Goal: Information Seeking & Learning: Learn about a topic

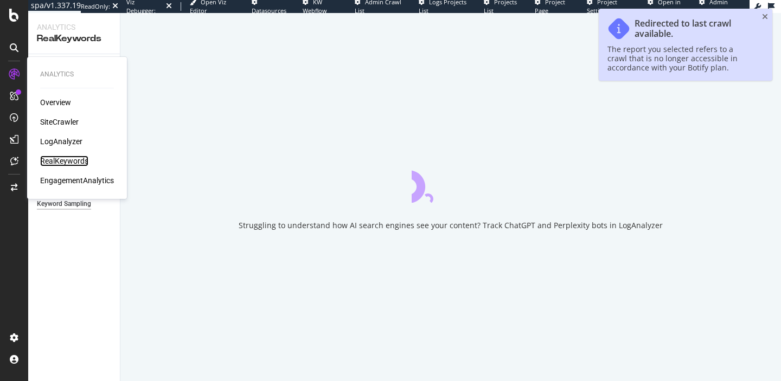
click at [55, 161] on div "RealKeywords" at bounding box center [64, 161] width 48 height 11
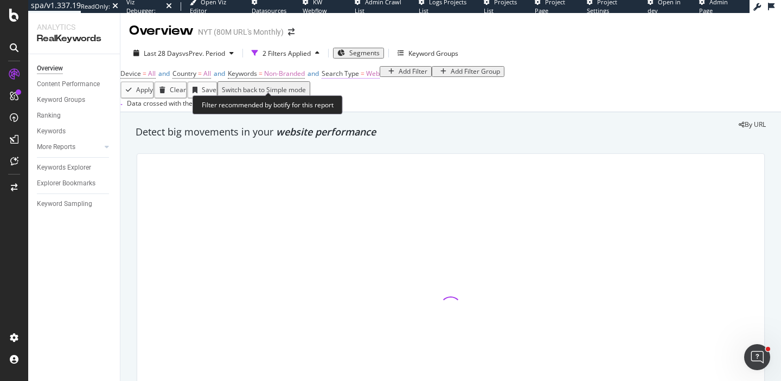
click at [359, 78] on span "Search Type" at bounding box center [340, 73] width 37 height 9
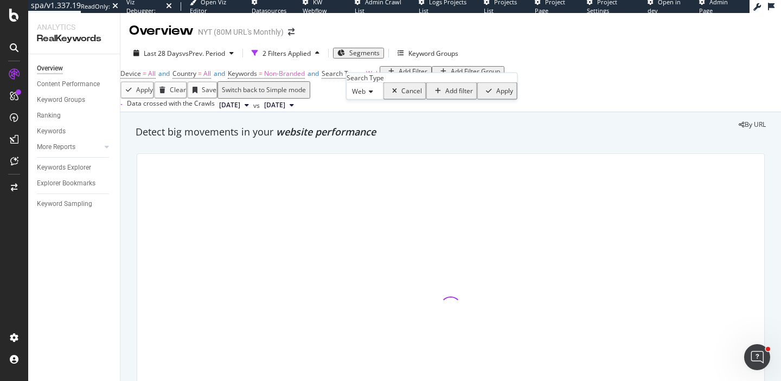
click at [366, 96] on span "Web" at bounding box center [359, 91] width 14 height 9
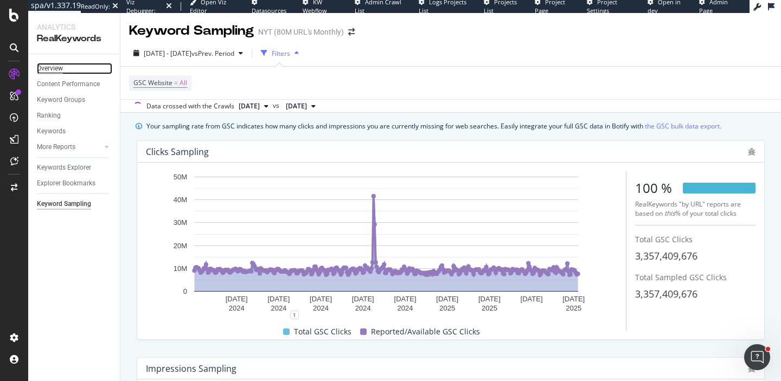
click at [56, 71] on div "Overview" at bounding box center [50, 68] width 26 height 11
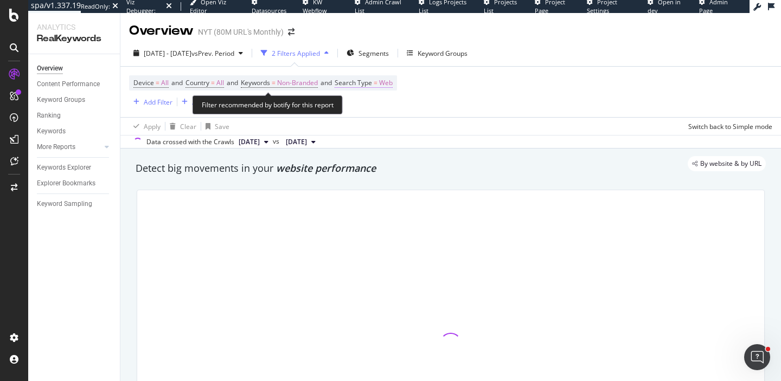
click at [388, 83] on span "Search Type = Web" at bounding box center [364, 83] width 58 height 10
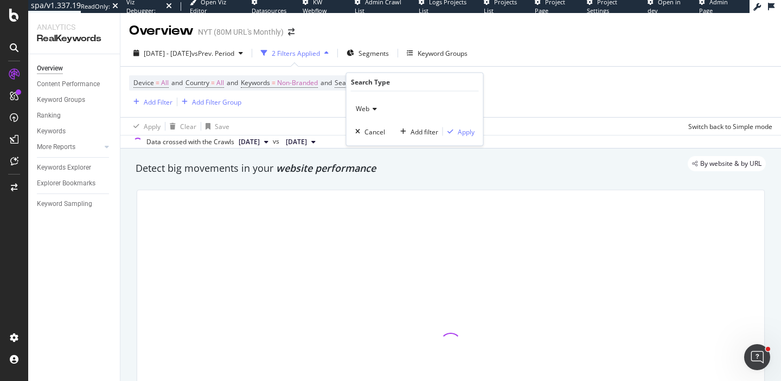
click at [366, 104] on span "Web" at bounding box center [363, 108] width 14 height 9
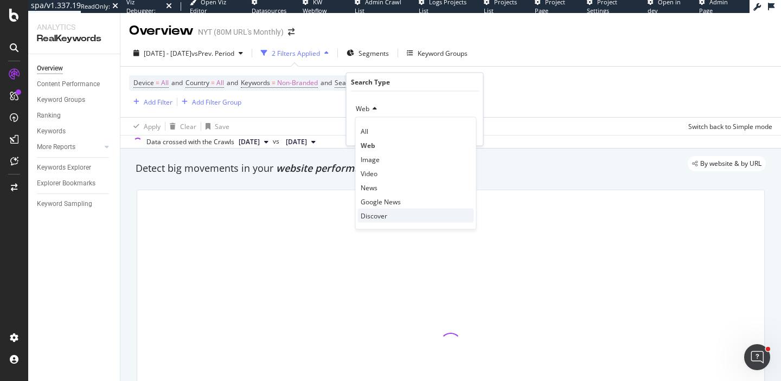
click at [374, 218] on span "Discover" at bounding box center [374, 215] width 27 height 9
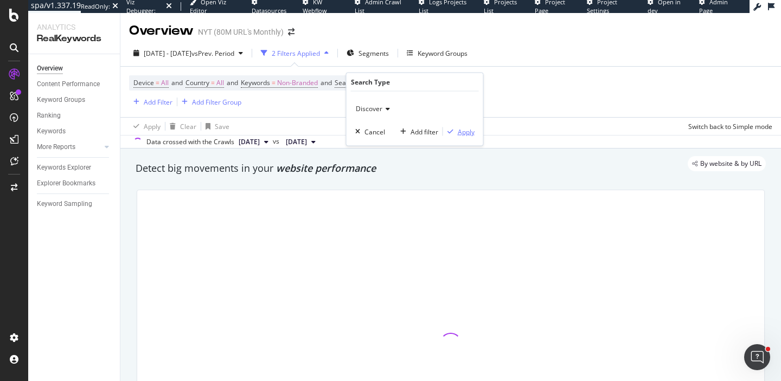
click at [459, 132] on div "Apply" at bounding box center [466, 131] width 17 height 9
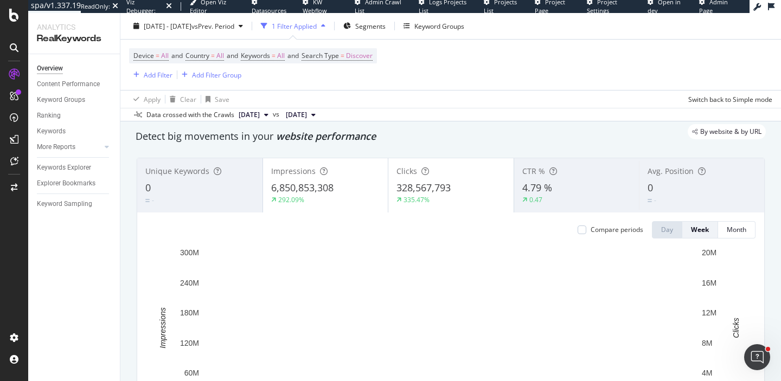
scroll to position [24, 0]
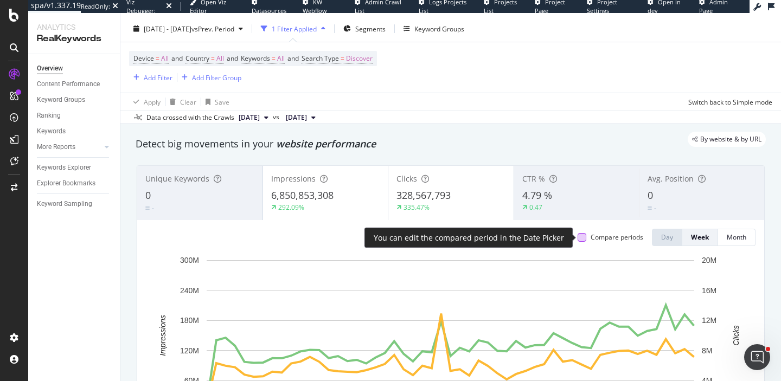
click at [582, 235] on div at bounding box center [582, 237] width 9 height 9
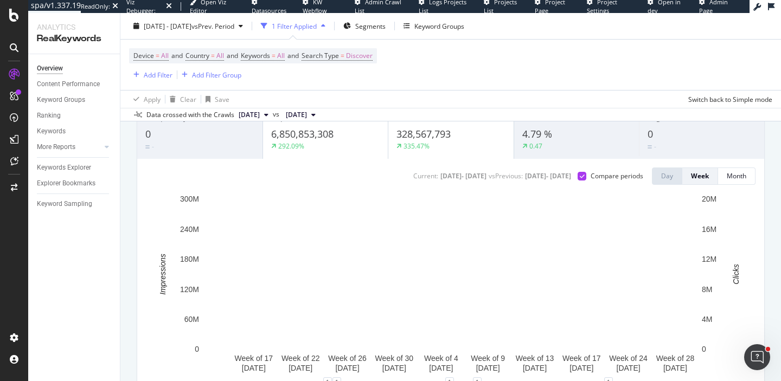
scroll to position [74, 0]
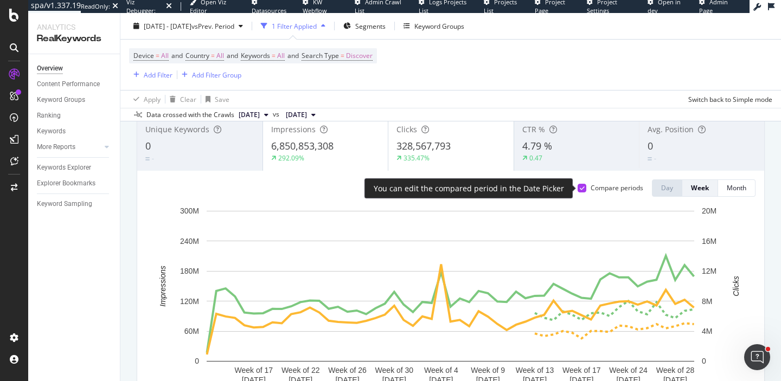
click at [584, 187] on div at bounding box center [582, 188] width 9 height 9
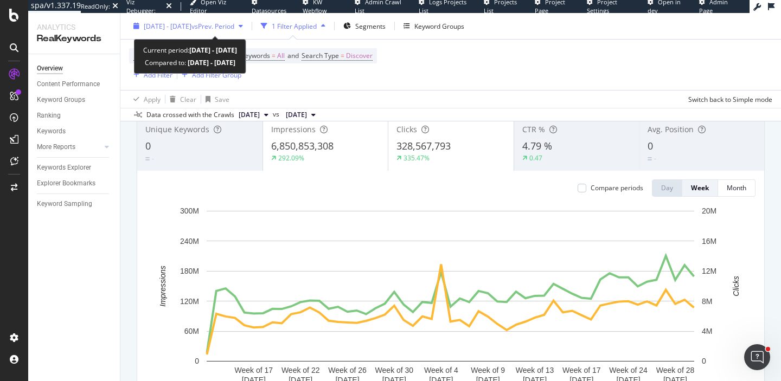
click at [191, 27] on span "2024 May. 19th - 2025 May. 18th" at bounding box center [168, 25] width 48 height 9
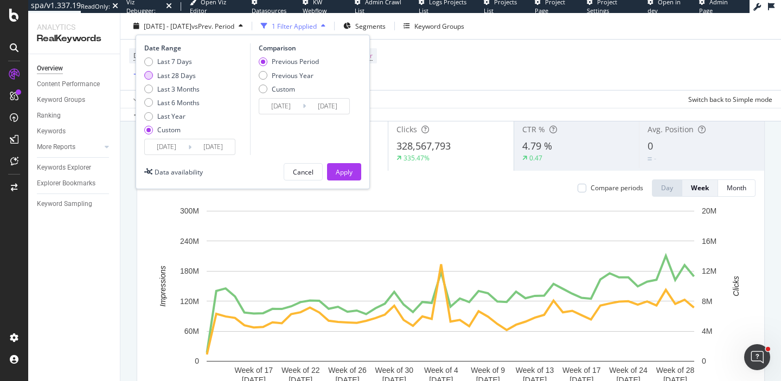
click at [183, 71] on div "Last 28 Days" at bounding box center [176, 75] width 39 height 9
type input "2025/08/10"
type input "[DATE]"
type input "2025/07/13"
type input "2025/08/09"
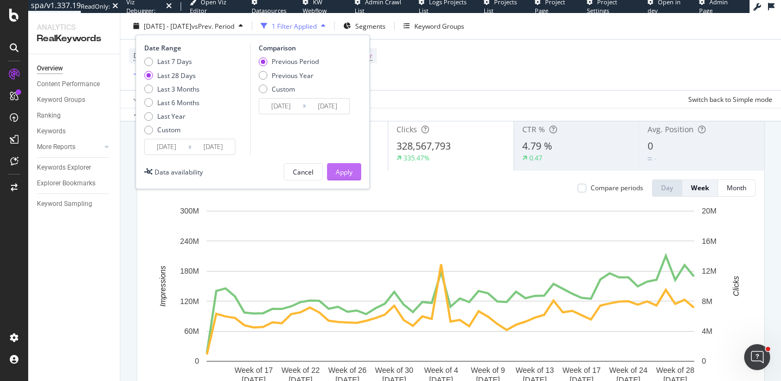
click at [339, 173] on div "Apply" at bounding box center [344, 171] width 17 height 9
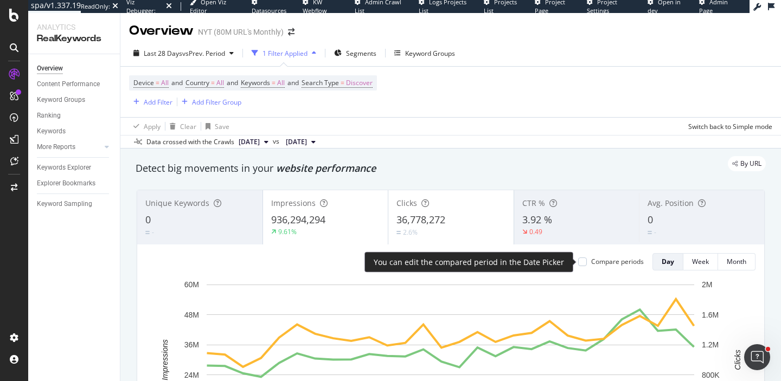
click at [599, 257] on div "Compare periods" at bounding box center [617, 261] width 53 height 9
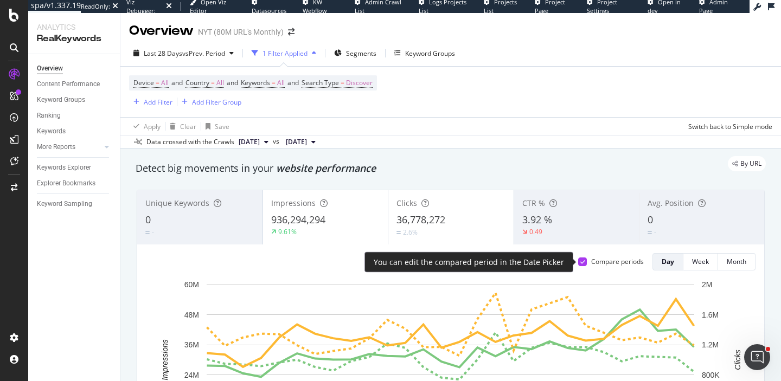
click at [582, 260] on icon at bounding box center [582, 261] width 5 height 5
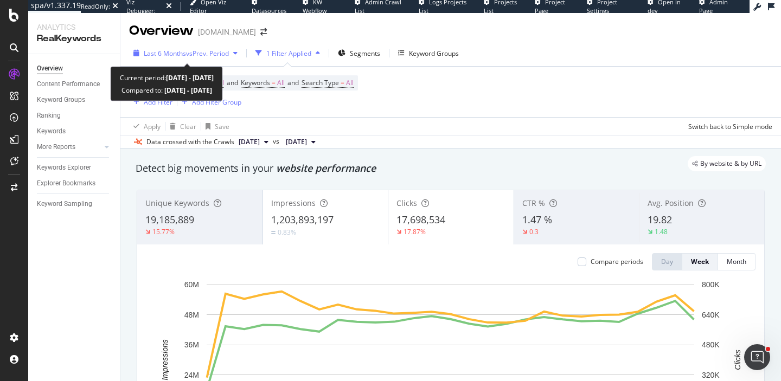
click at [228, 57] on span "vs Prev. Period" at bounding box center [207, 53] width 43 height 9
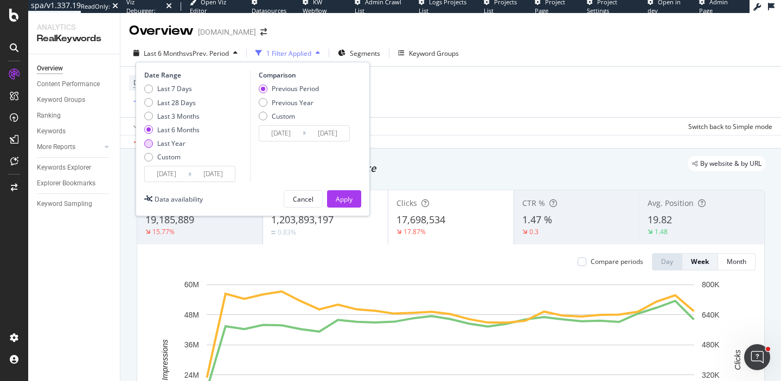
click at [181, 148] on div "Last Year" at bounding box center [171, 143] width 28 height 9
type input "2024/09/07"
type input "2023/09/08"
type input "2024/09/06"
click at [272, 101] on div "Previous Year" at bounding box center [293, 102] width 42 height 9
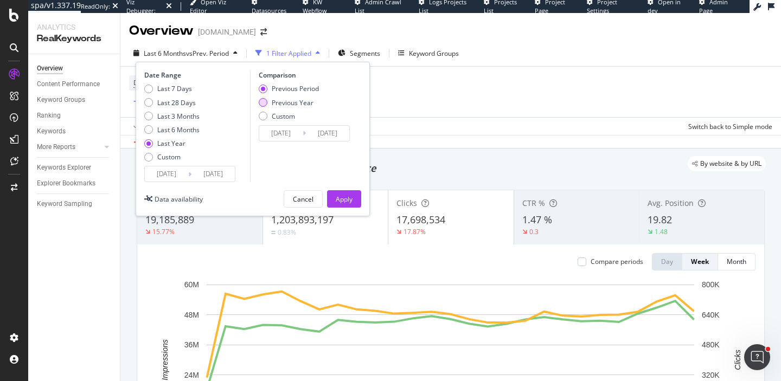
type input "2023/09/09"
type input "2024/09/07"
click at [342, 197] on div "Apply" at bounding box center [344, 199] width 17 height 9
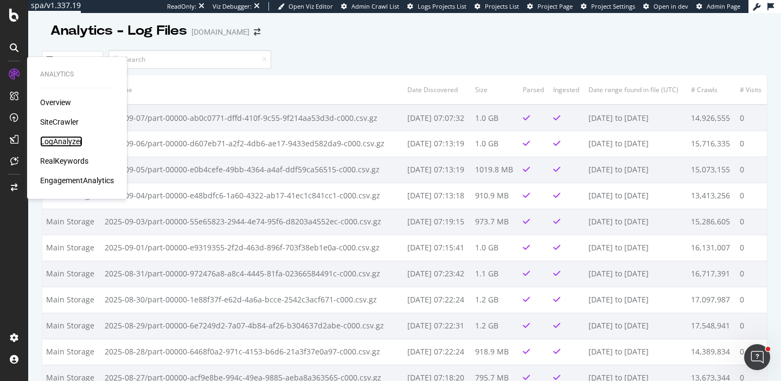
click at [63, 141] on div "LogAnalyzer" at bounding box center [61, 141] width 42 height 11
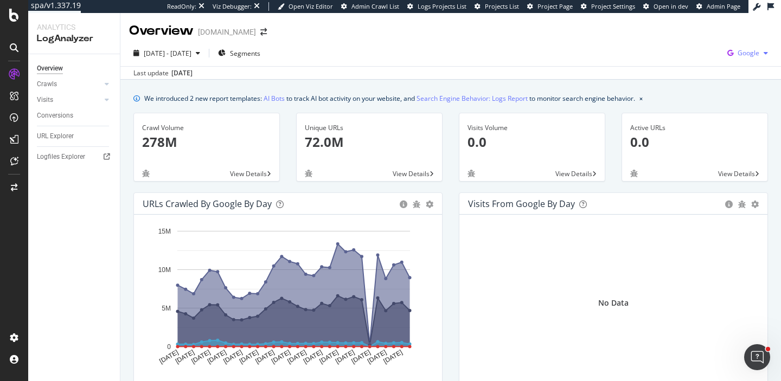
click at [744, 56] on span "Google" at bounding box center [749, 52] width 22 height 9
